Goal: Information Seeking & Learning: Learn about a topic

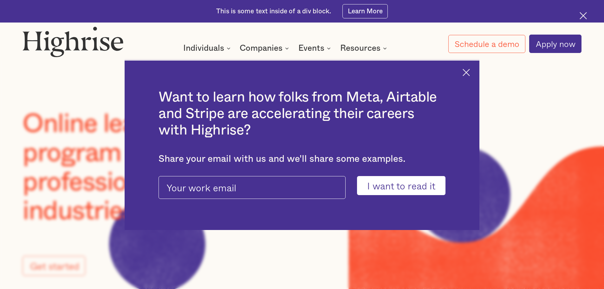
click at [467, 72] on img at bounding box center [466, 72] width 7 height 7
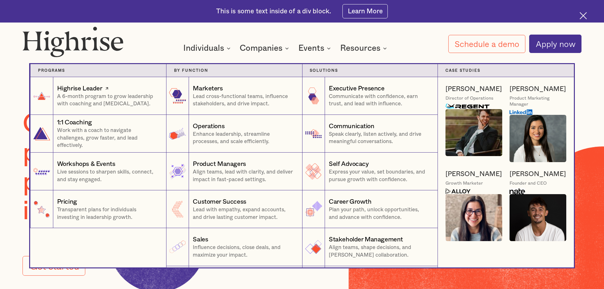
click at [95, 89] on div "Highrise Leader" at bounding box center [79, 88] width 45 height 9
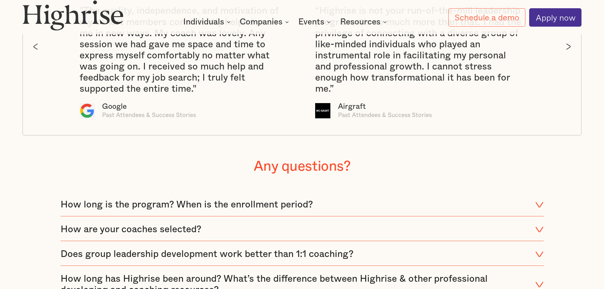
scroll to position [1586, 0]
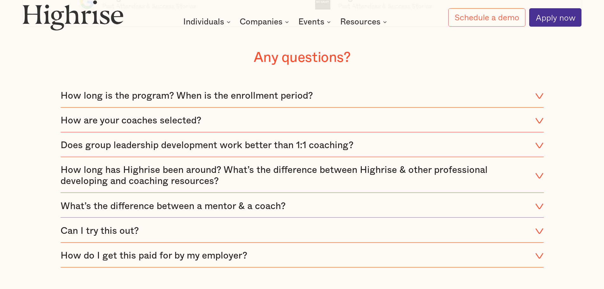
click at [227, 101] on div "How long is the program? When is the enrollment period?" at bounding box center [187, 95] width 252 height 11
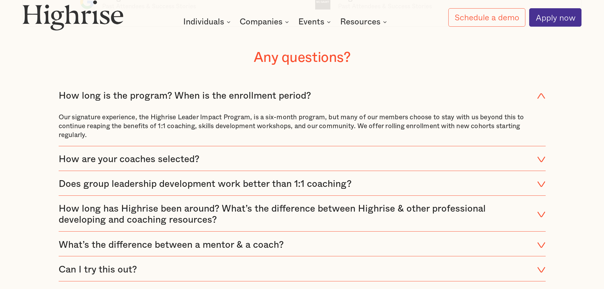
click at [173, 165] on div "How are your coaches selected?" at bounding box center [129, 159] width 141 height 11
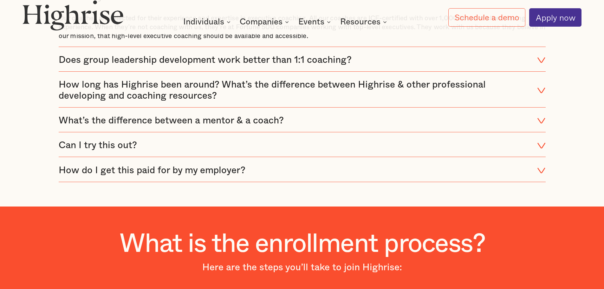
scroll to position [1713, 0]
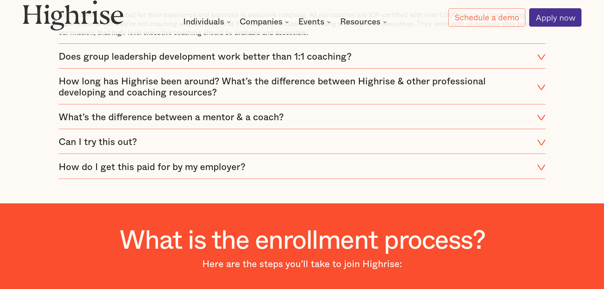
click at [185, 173] on div "How do I get this paid for by my employer?" at bounding box center [152, 167] width 187 height 11
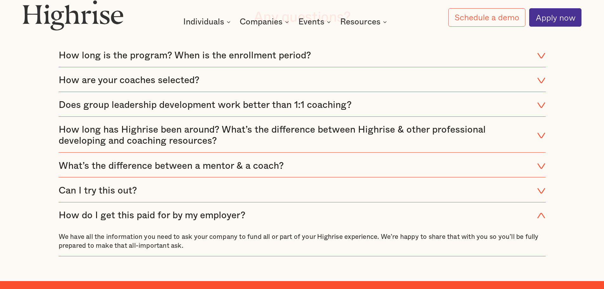
scroll to position [1618, 0]
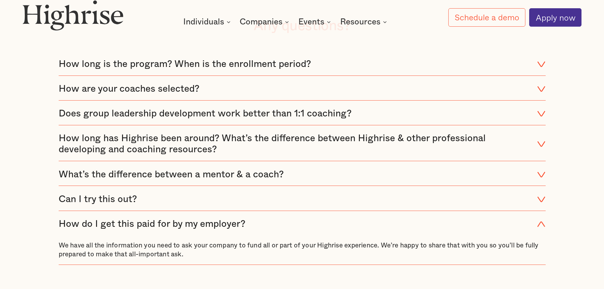
click at [159, 119] on div "Does group leadership development work better than 1:1 coaching?" at bounding box center [205, 113] width 293 height 11
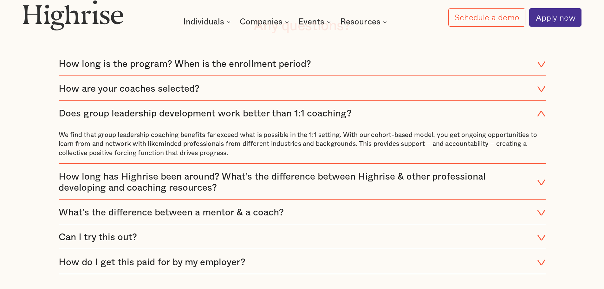
click at [161, 119] on div "Does group leadership development work better than 1:1 coaching?" at bounding box center [205, 113] width 293 height 11
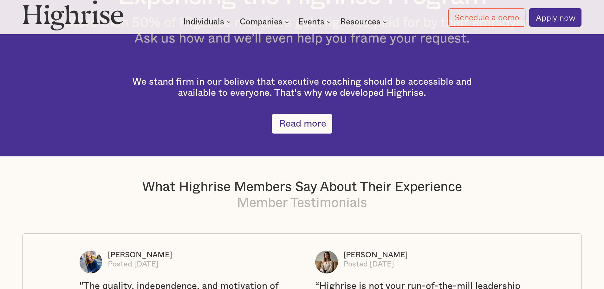
scroll to position [1174, 0]
